Goal: Information Seeking & Learning: Learn about a topic

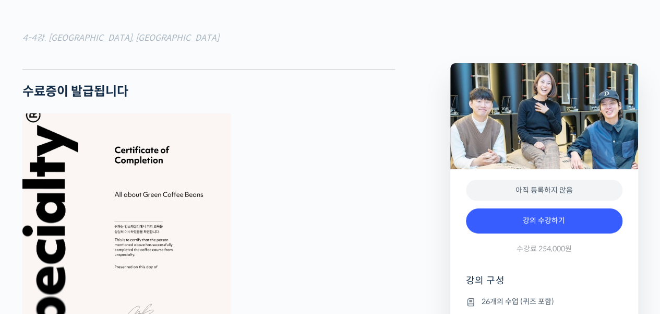
scroll to position [3664, 0]
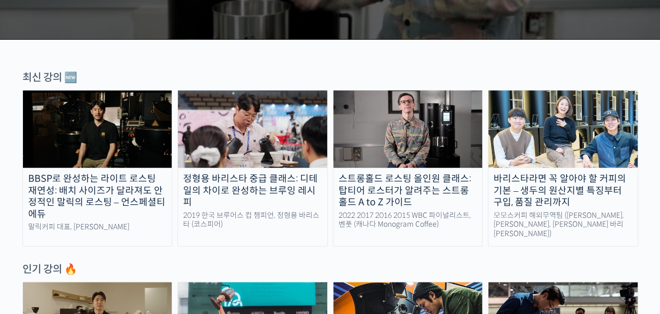
click at [408, 122] on img at bounding box center [407, 128] width 149 height 77
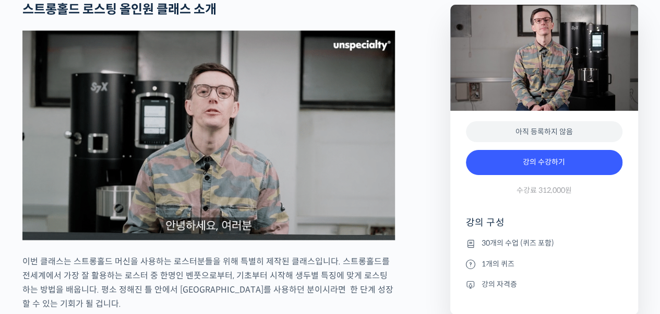
scroll to position [1148, 0]
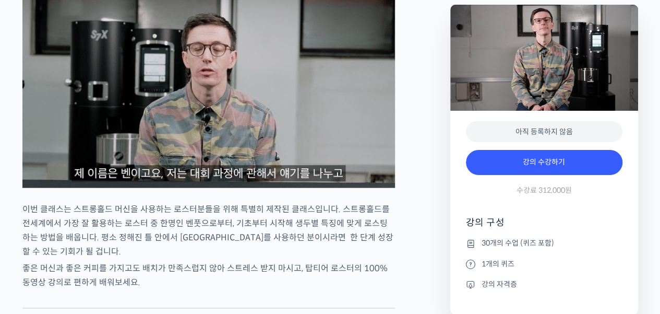
click at [224, 145] on img at bounding box center [208, 83] width 373 height 209
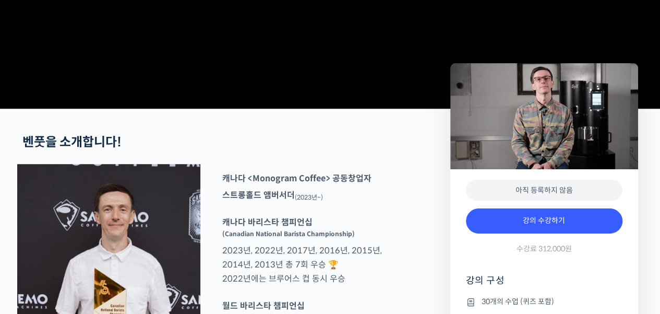
scroll to position [0, 0]
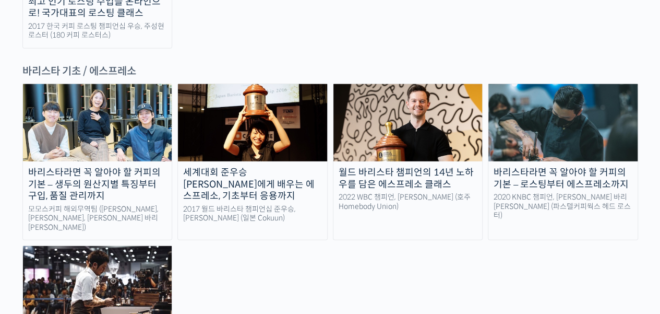
scroll to position [1357, 0]
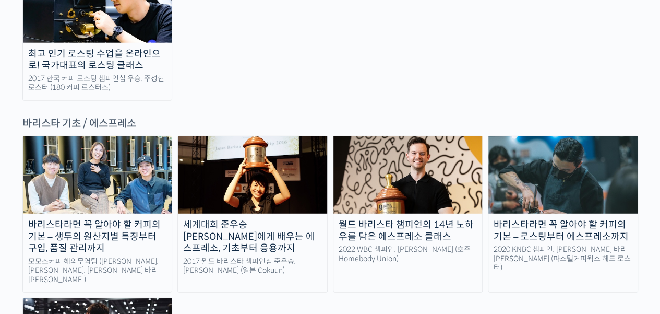
click at [556, 136] on img at bounding box center [563, 174] width 149 height 77
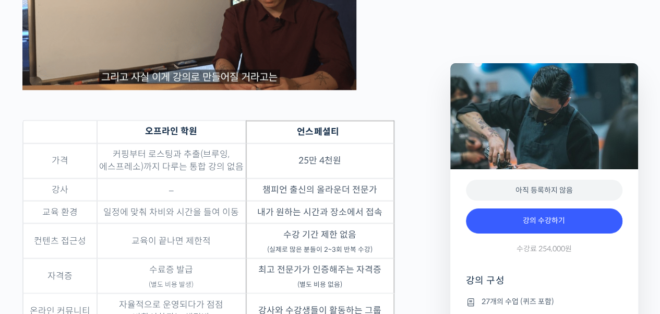
scroll to position [2626, 0]
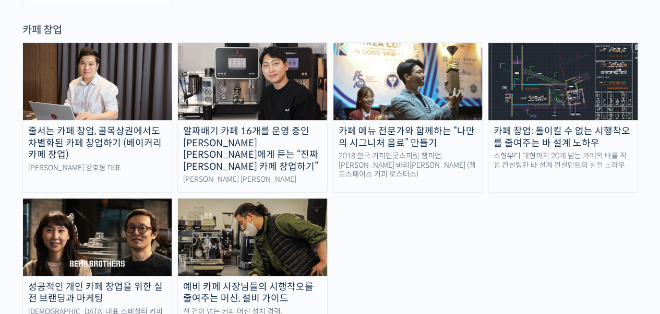
scroll to position [2244, 0]
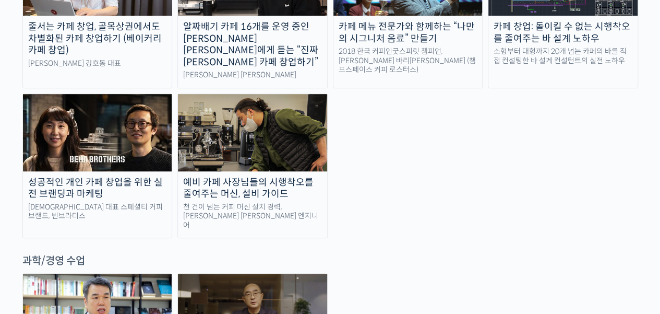
click at [286, 273] on img at bounding box center [252, 311] width 149 height 77
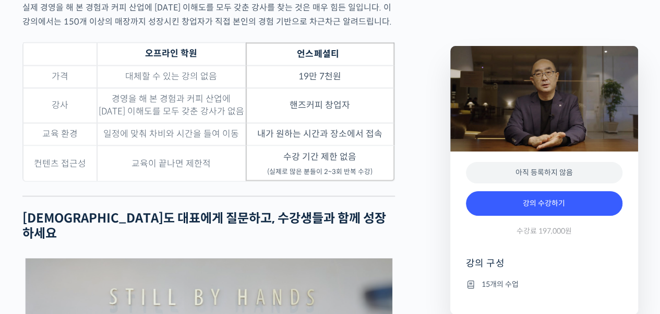
scroll to position [2975, 0]
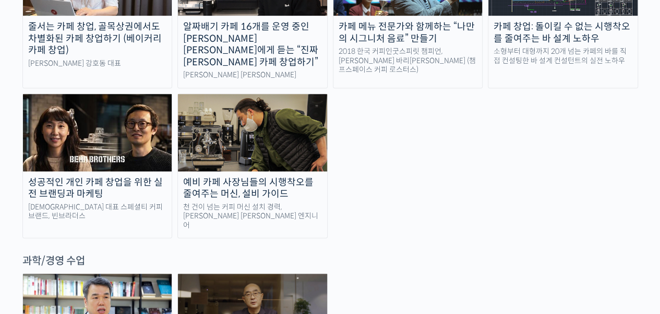
scroll to position [2192, 0]
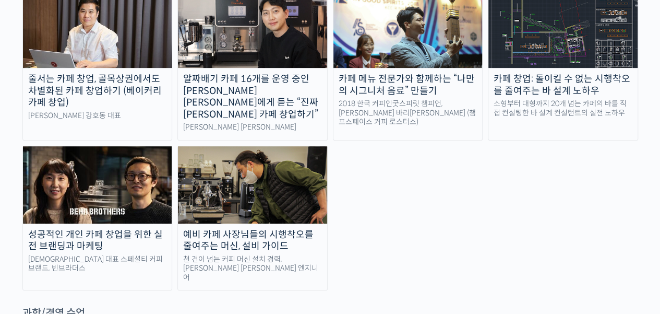
click at [277, 146] on img at bounding box center [252, 184] width 149 height 77
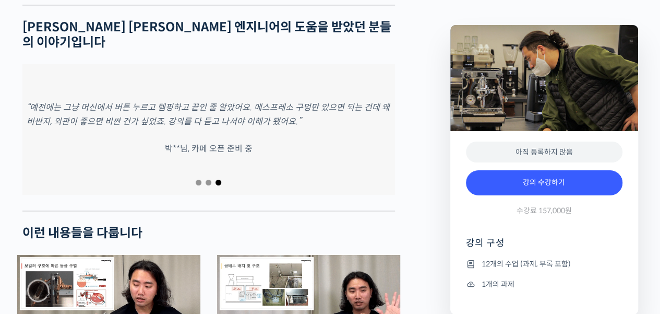
scroll to position [1931, 0]
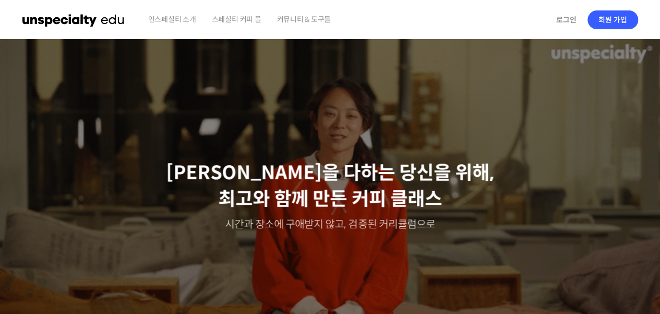
click at [170, 16] on span "언스페셜티 소개" at bounding box center [172, 19] width 48 height 40
